Goal: Information Seeking & Learning: Learn about a topic

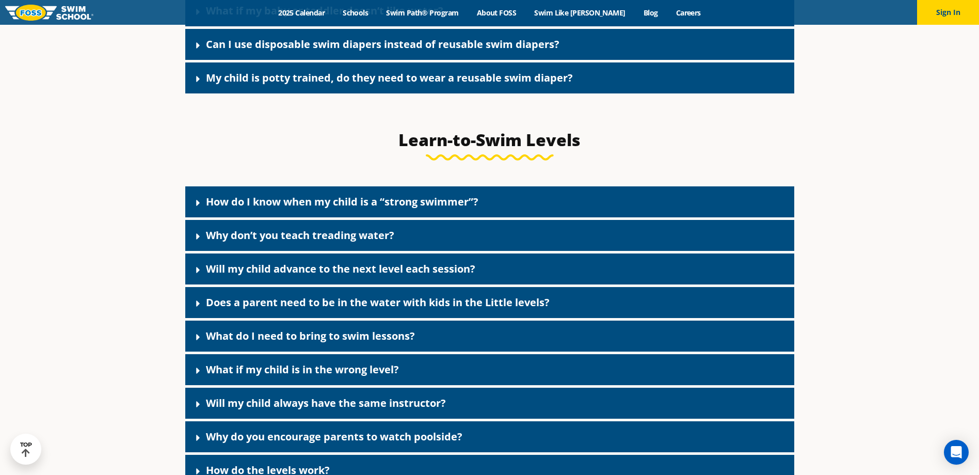
scroll to position [2657, 0]
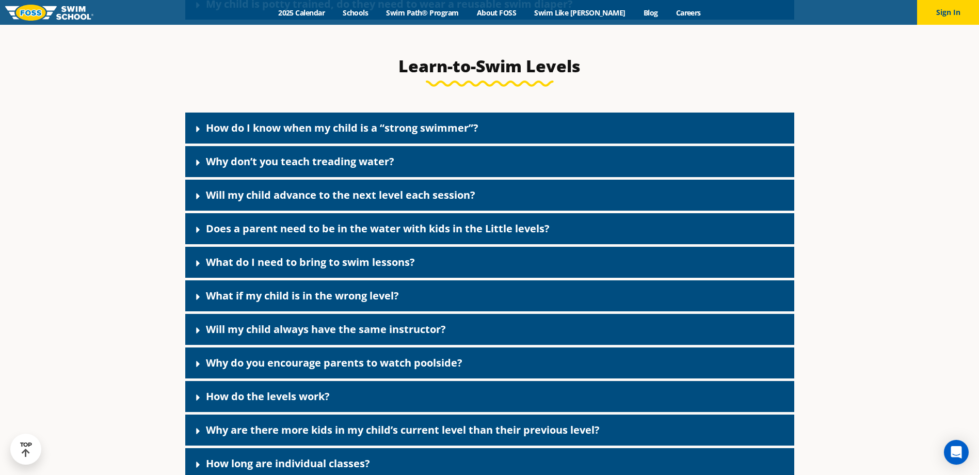
click at [334, 336] on link "Will my child always have the same instructor?" at bounding box center [326, 329] width 240 height 14
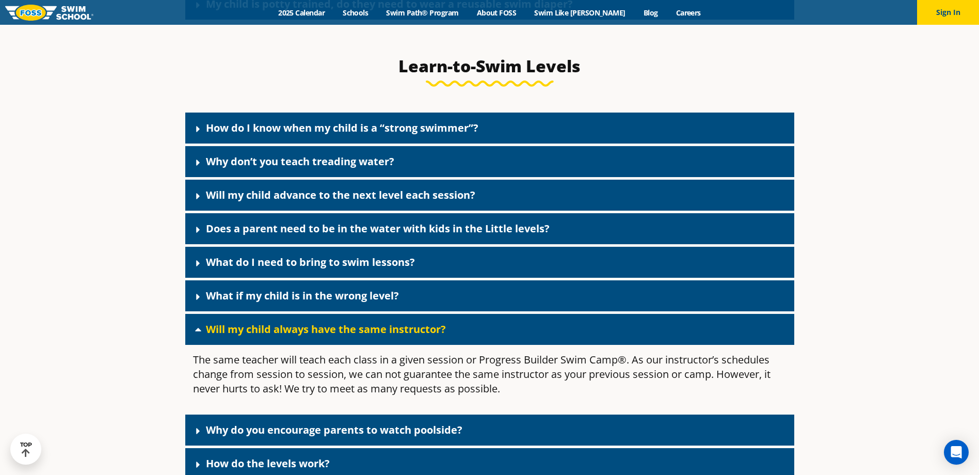
click at [334, 336] on link "Will my child always have the same instructor?" at bounding box center [326, 329] width 240 height 14
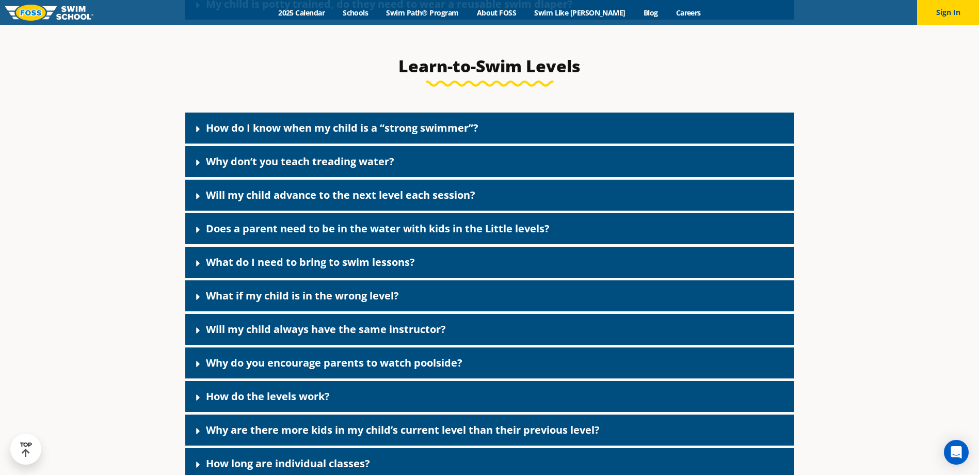
click at [284, 302] on link "What if my child is in the wrong level?" at bounding box center [302, 295] width 193 height 14
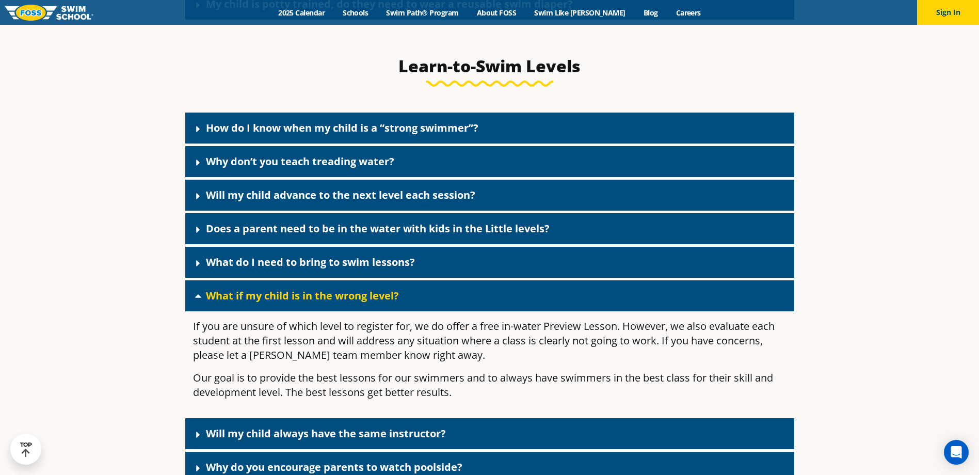
click at [272, 302] on link "What if my child is in the wrong level?" at bounding box center [302, 295] width 193 height 14
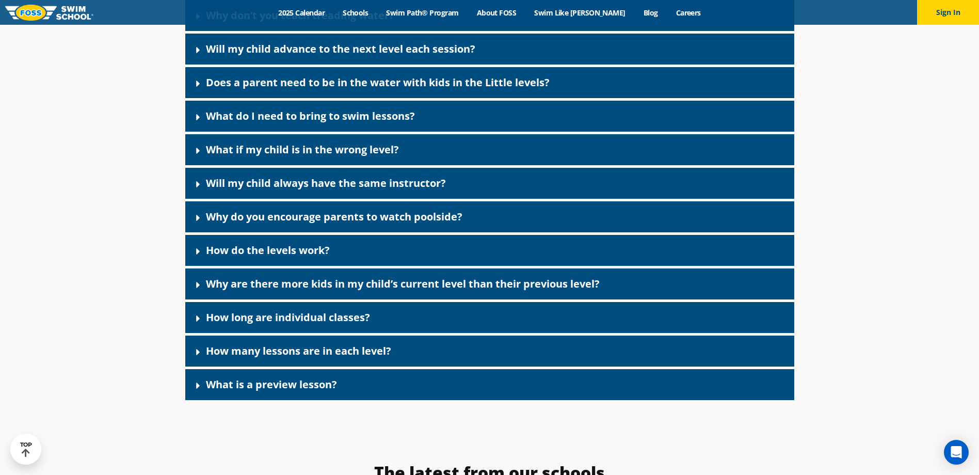
scroll to position [2812, 0]
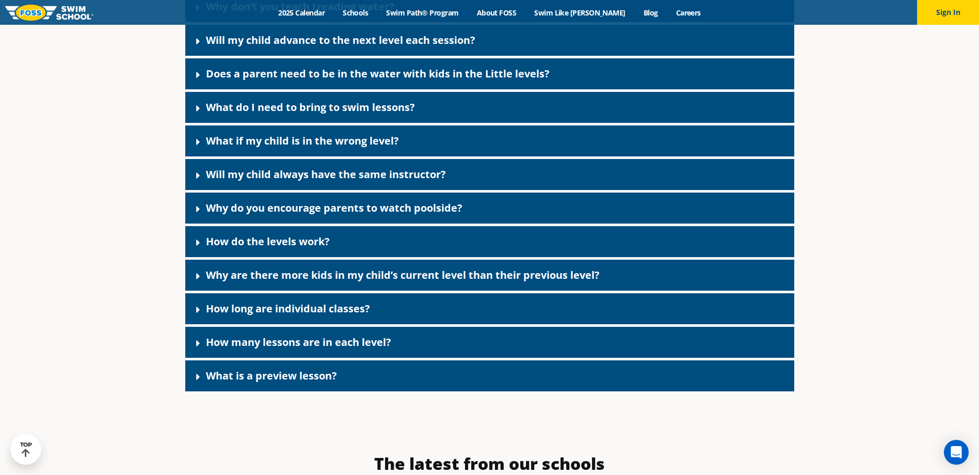
click at [265, 315] on link "How long are individual classes?" at bounding box center [288, 308] width 164 height 14
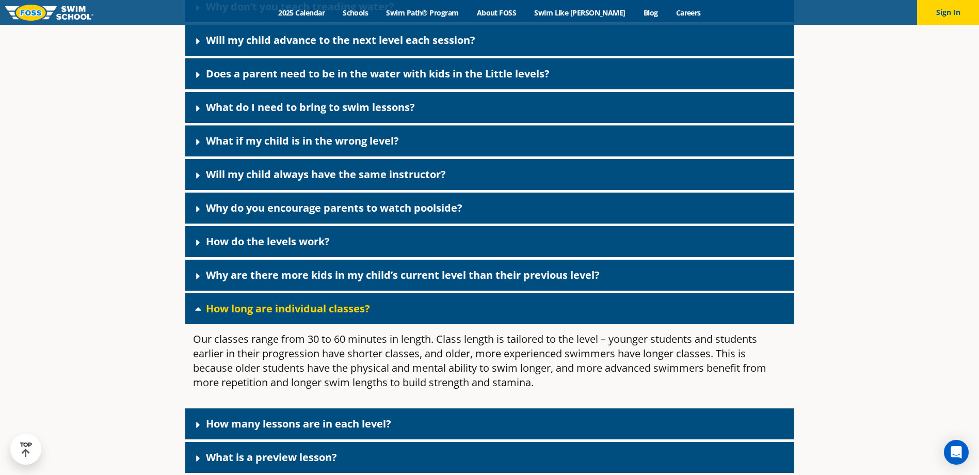
click at [265, 315] on link "How long are individual classes?" at bounding box center [288, 308] width 164 height 14
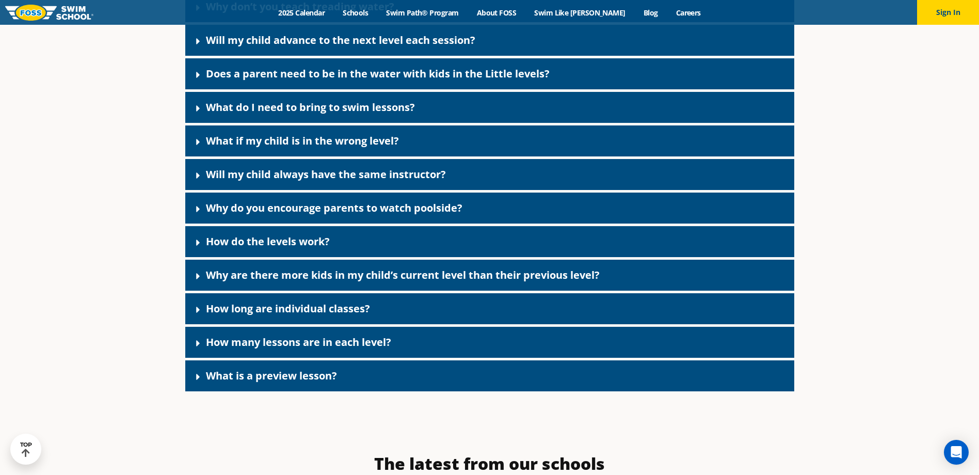
click at [272, 382] on link "What is a preview lesson?" at bounding box center [271, 375] width 131 height 14
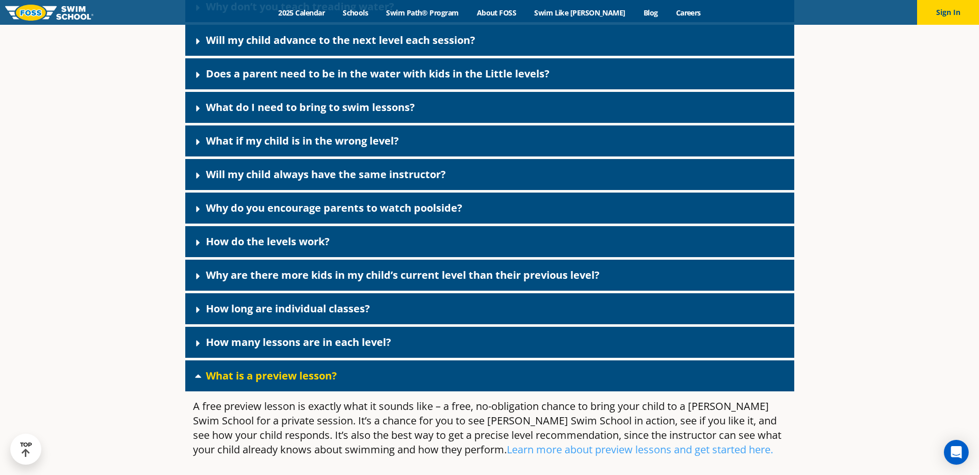
click at [272, 382] on link "What is a preview lesson?" at bounding box center [271, 375] width 131 height 14
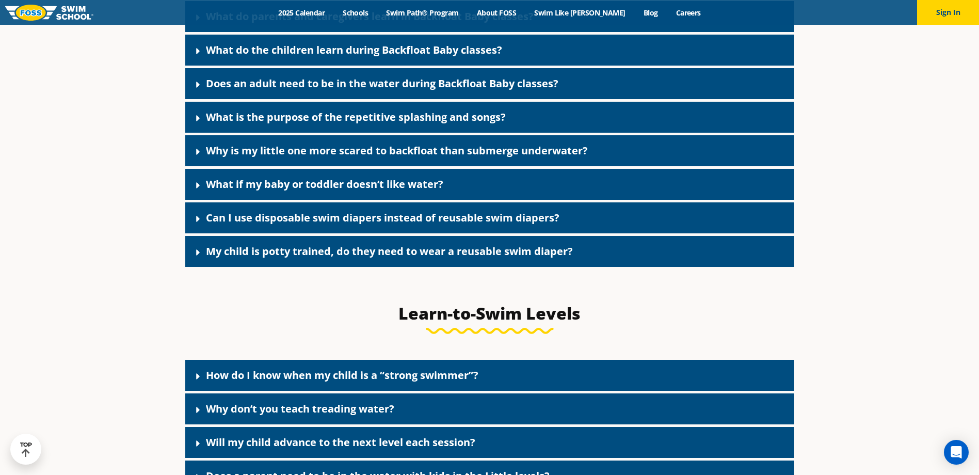
scroll to position [2400, 0]
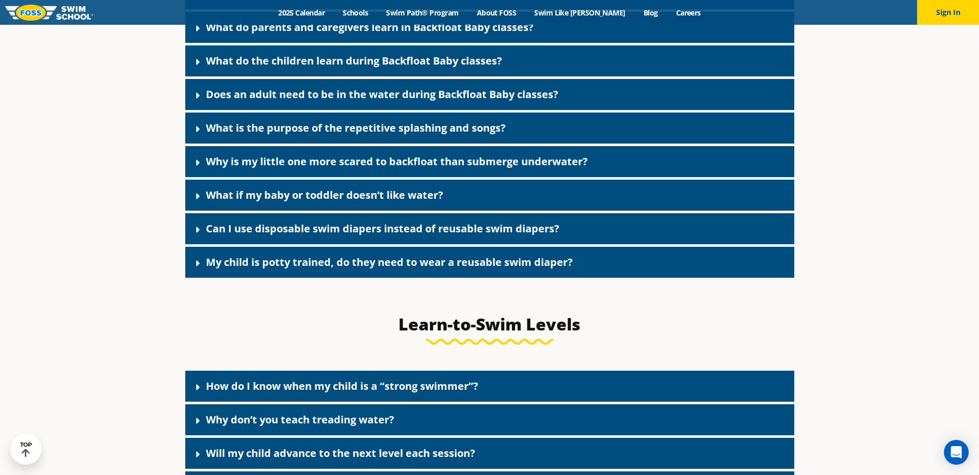
click at [274, 393] on link "How do I know when my child is a “strong swimmer”?" at bounding box center [342, 386] width 272 height 14
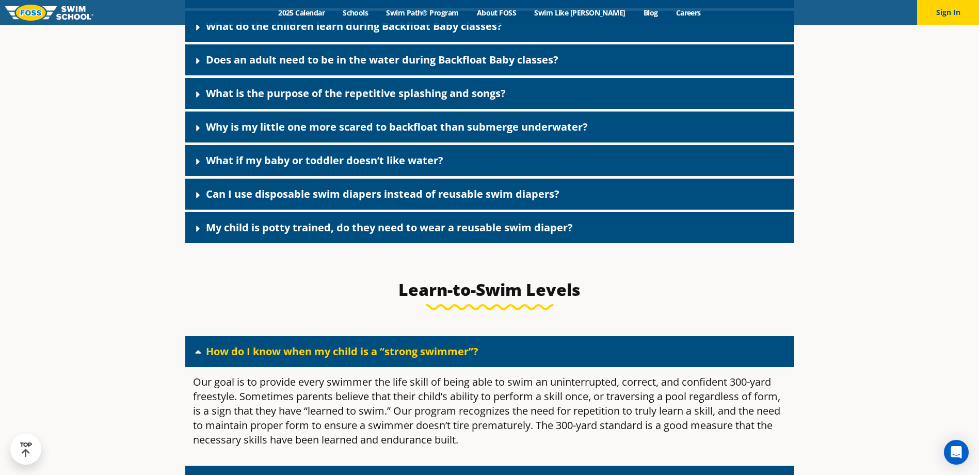
scroll to position [2503, 0]
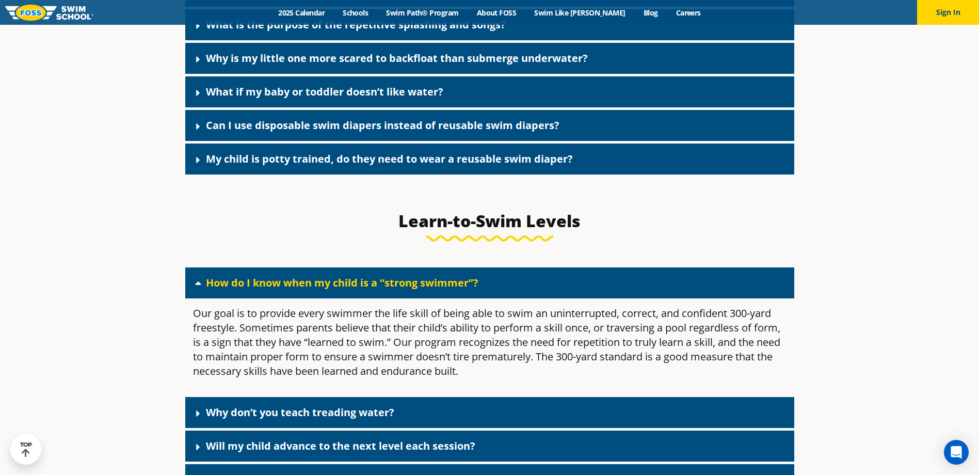
click at [278, 298] on div "How do I know when my child is a “strong swimmer”?" at bounding box center [489, 282] width 609 height 31
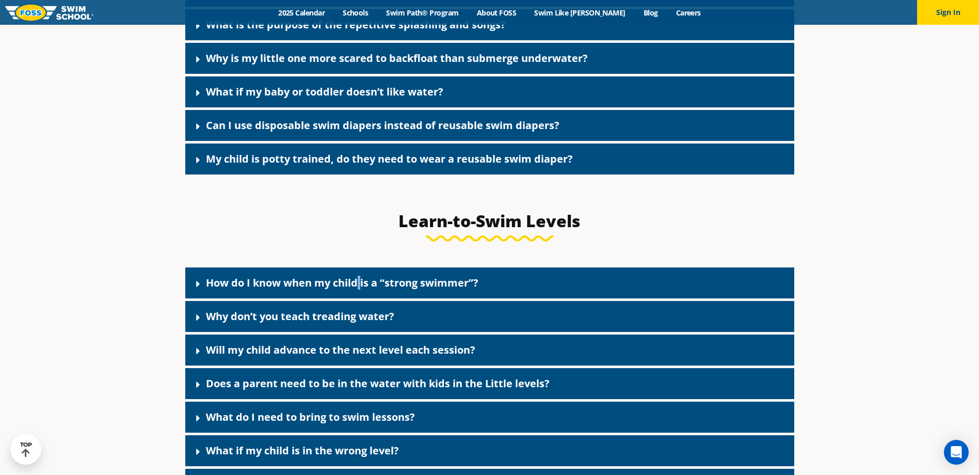
click at [360, 289] on link "How do I know when my child is a “strong swimmer”?" at bounding box center [342, 282] width 272 height 14
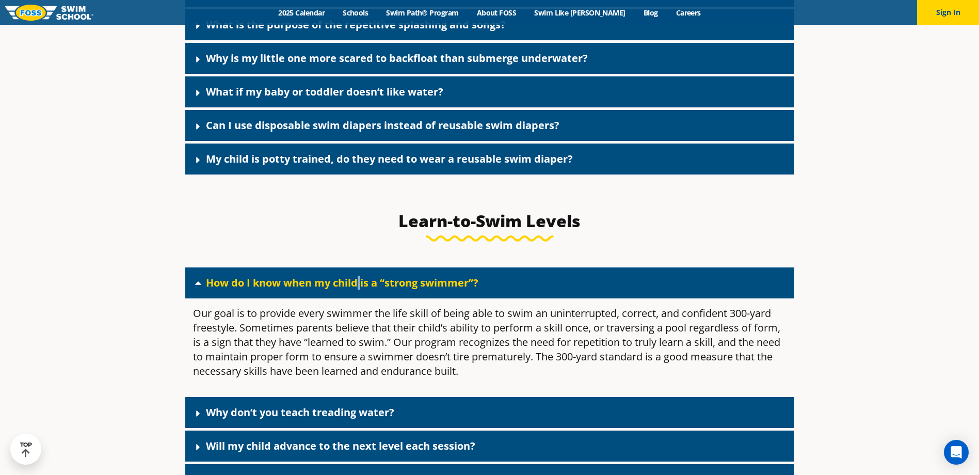
click at [356, 289] on link "How do I know when my child is a “strong swimmer”?" at bounding box center [342, 282] width 272 height 14
